Goal: Task Accomplishment & Management: Manage account settings

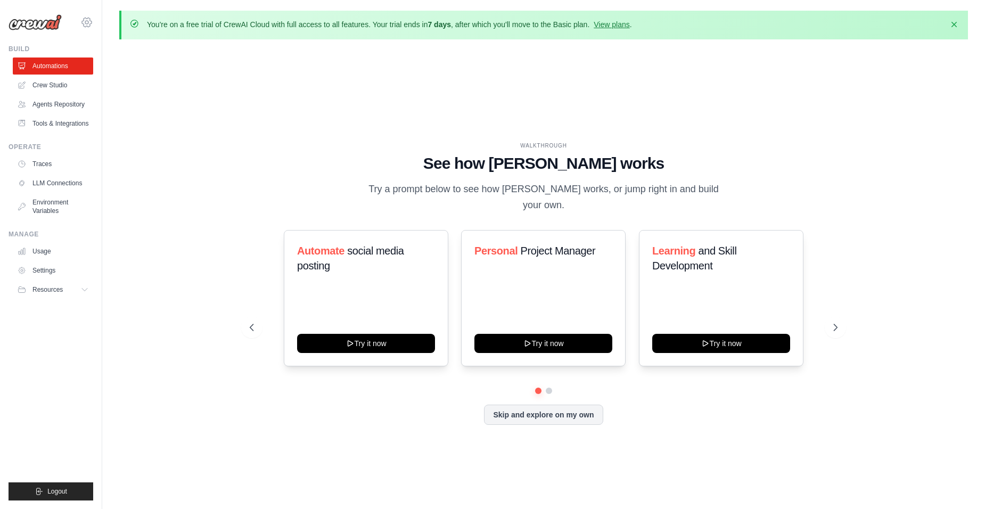
click at [85, 26] on icon at bounding box center [86, 22] width 13 height 13
click at [215, 100] on div "WALKTHROUGH See how [PERSON_NAME] works Try a prompt below to see how [PERSON_N…" at bounding box center [543, 292] width 849 height 488
click at [619, 28] on link "View plans" at bounding box center [612, 24] width 36 height 9
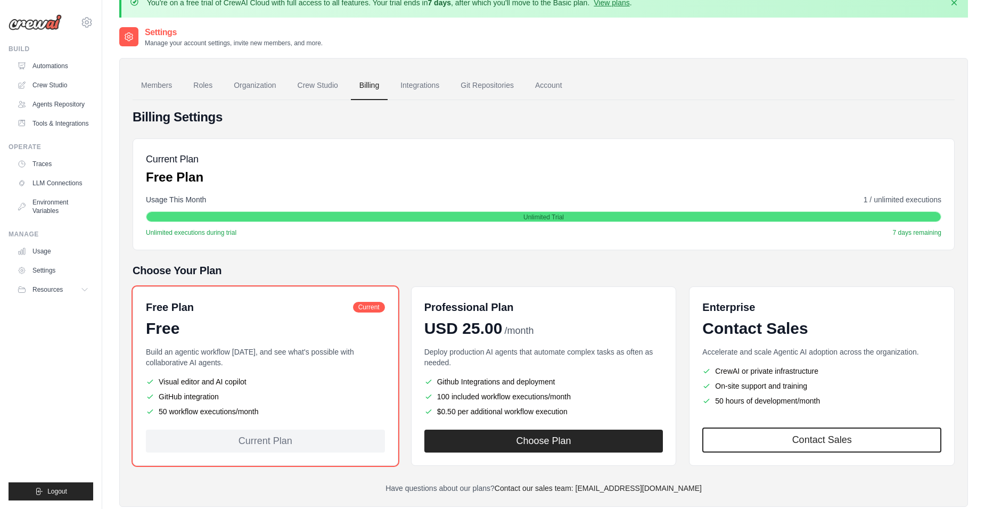
scroll to position [5, 0]
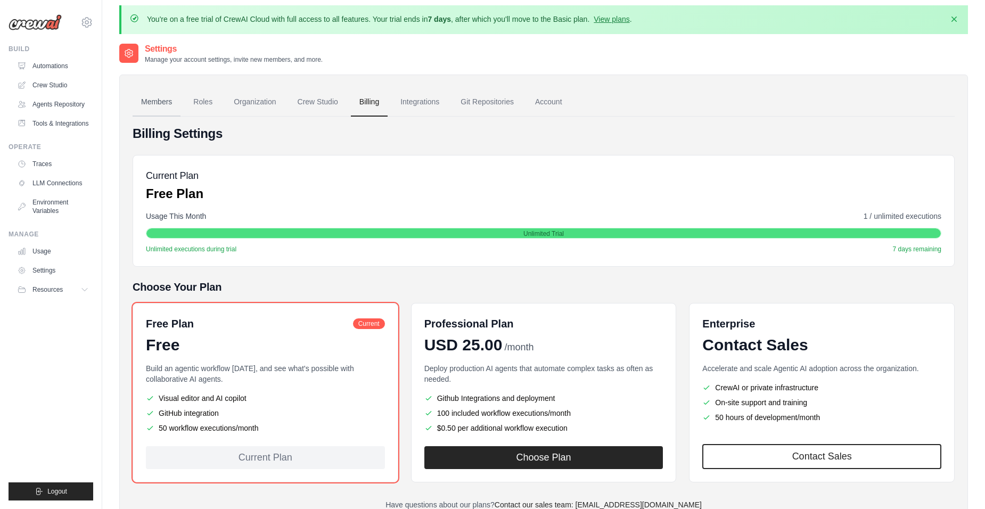
click at [162, 101] on link "Members" at bounding box center [157, 102] width 48 height 29
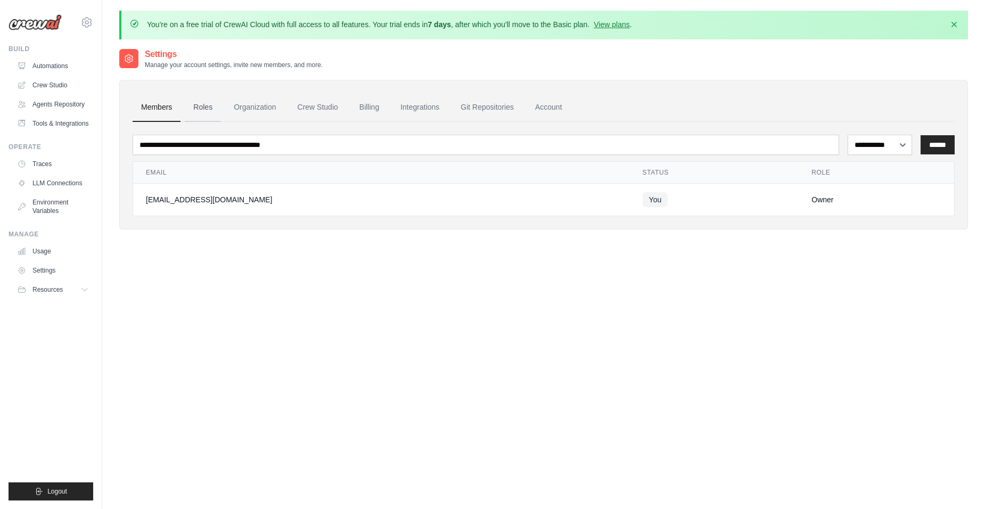
click at [210, 108] on link "Roles" at bounding box center [203, 107] width 36 height 29
